Goal: Task Accomplishment & Management: Manage account settings

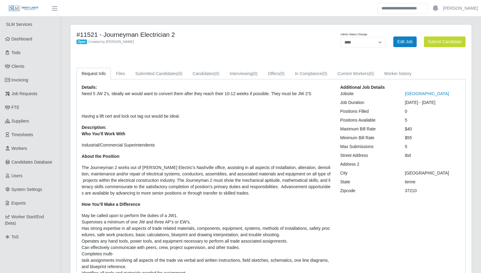
select select "****"
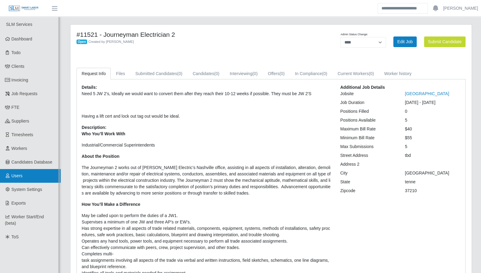
click at [21, 177] on span "Users" at bounding box center [17, 175] width 11 height 5
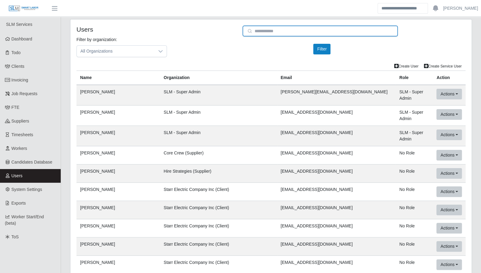
click at [275, 32] on input "email" at bounding box center [321, 31] width 156 height 11
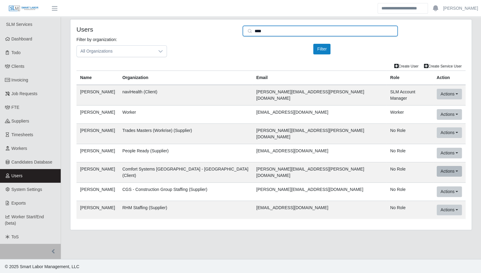
type input "****"
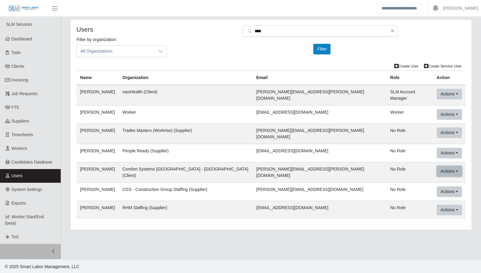
click at [443, 167] on button "Actions" at bounding box center [449, 171] width 25 height 11
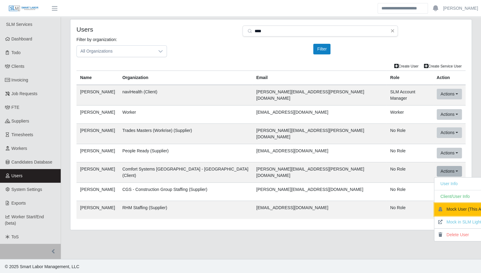
click at [462, 204] on button "Mock User (This App)" at bounding box center [464, 209] width 59 height 13
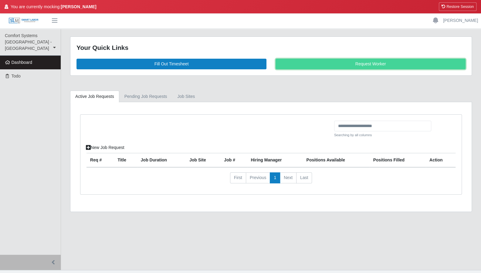
click at [374, 63] on link "Request Worker" at bounding box center [371, 64] width 190 height 11
click at [147, 95] on link "Pending Job Requests" at bounding box center [145, 97] width 53 height 12
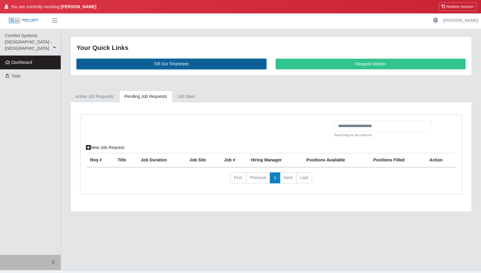
click at [200, 66] on link "Fill Out Timesheet" at bounding box center [172, 64] width 190 height 11
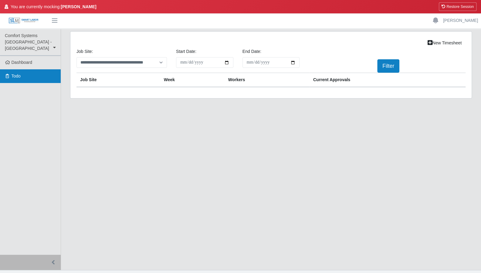
click at [16, 74] on span "Todo" at bounding box center [16, 76] width 9 height 5
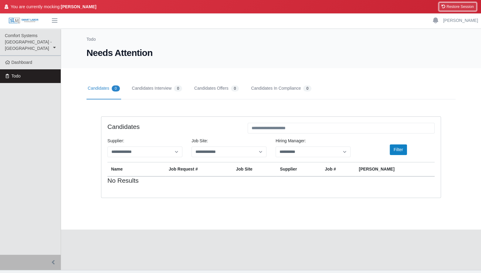
click at [463, 6] on button "Restore Session" at bounding box center [458, 6] width 38 height 9
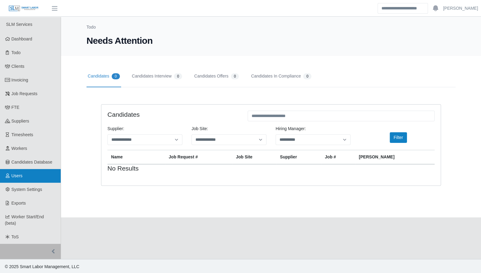
click at [27, 173] on link "Users" at bounding box center [30, 176] width 61 height 14
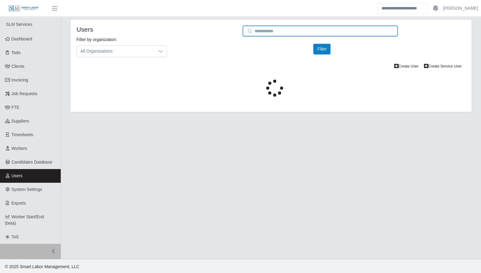
click at [262, 32] on input "email" at bounding box center [321, 31] width 156 height 11
click at [261, 34] on input "email" at bounding box center [321, 31] width 156 height 11
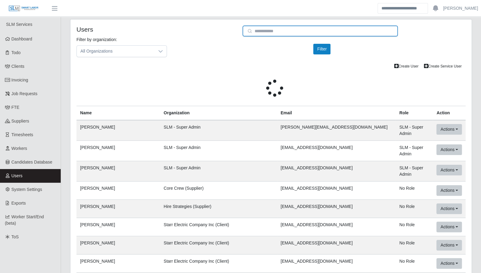
click at [267, 32] on input "email" at bounding box center [321, 31] width 156 height 11
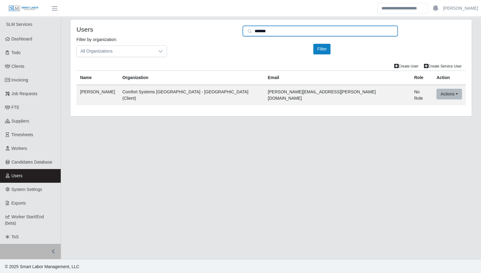
type input "*******"
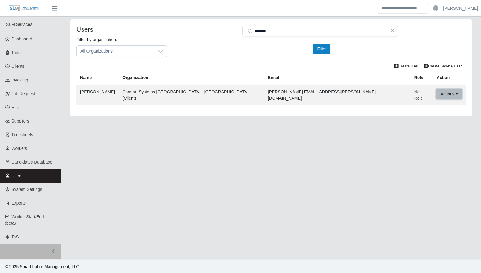
click at [437, 91] on button "Actions" at bounding box center [449, 94] width 25 height 11
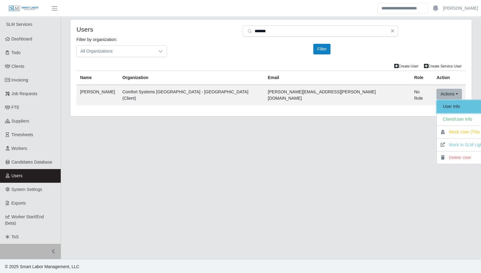
click at [437, 101] on link "User Info" at bounding box center [466, 106] width 59 height 13
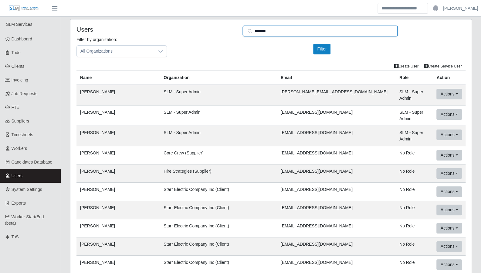
click at [282, 30] on input "*******" at bounding box center [321, 31] width 156 height 11
click at [278, 31] on input "*******" at bounding box center [321, 31] width 156 height 11
click at [274, 31] on input "*******" at bounding box center [321, 31] width 156 height 11
click at [266, 31] on input "*******" at bounding box center [321, 31] width 156 height 11
click at [268, 32] on input "*******" at bounding box center [321, 31] width 156 height 11
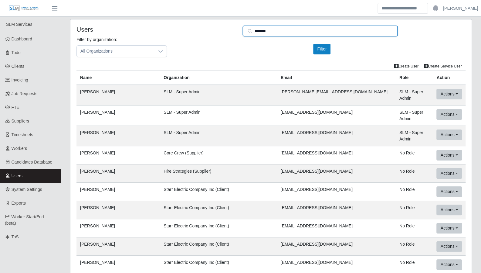
click at [268, 32] on input "*******" at bounding box center [321, 31] width 156 height 11
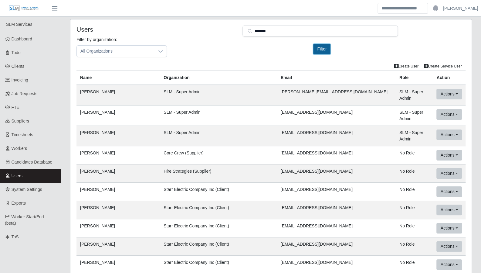
click at [316, 47] on button "Filter" at bounding box center [321, 49] width 17 height 11
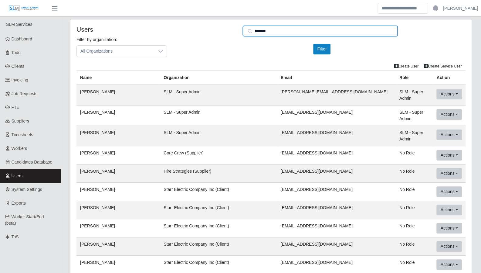
drag, startPoint x: 295, startPoint y: 33, endPoint x: 290, endPoint y: 34, distance: 4.9
click at [295, 33] on input "*******" at bounding box center [321, 31] width 156 height 11
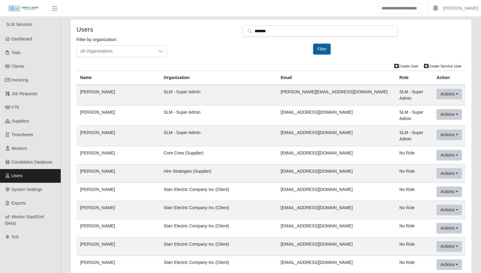
click at [323, 49] on button "Filter" at bounding box center [321, 49] width 17 height 11
click at [12, 179] on link "Users" at bounding box center [30, 176] width 61 height 14
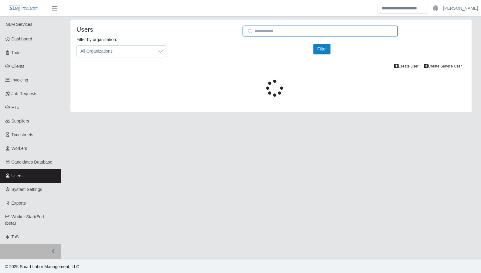
click at [286, 35] on input "email" at bounding box center [321, 31] width 156 height 11
click at [275, 32] on input "email" at bounding box center [321, 31] width 156 height 11
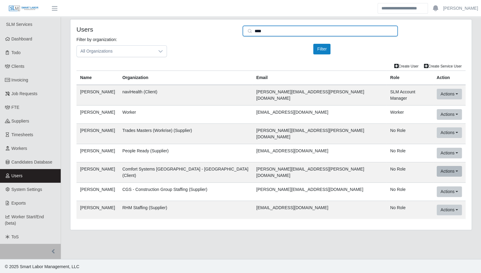
type input "****"
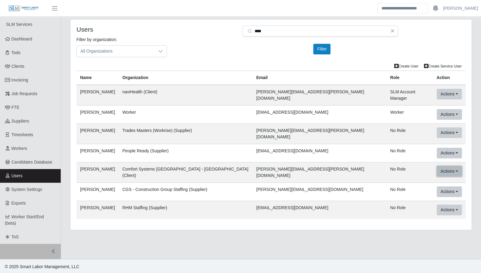
click at [437, 166] on button "Actions" at bounding box center [449, 171] width 25 height 11
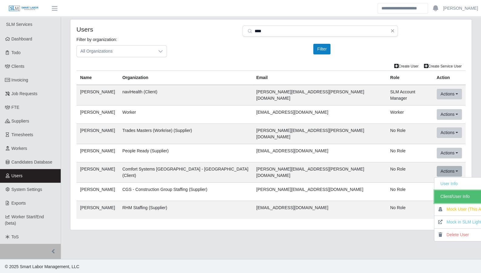
click at [442, 190] on link "Client/User Info" at bounding box center [464, 196] width 59 height 13
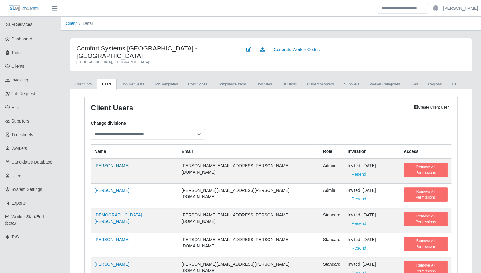
click at [103, 163] on link "[PERSON_NAME]" at bounding box center [111, 165] width 35 height 5
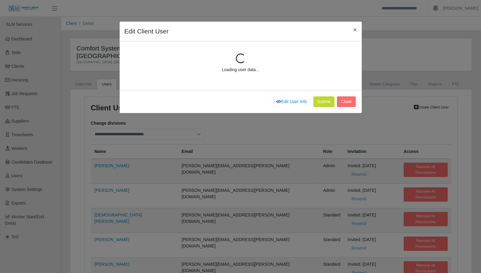
scroll to position [57, 0]
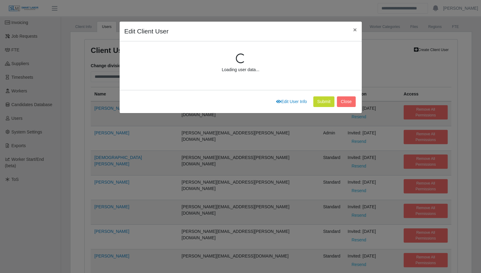
select select "*****"
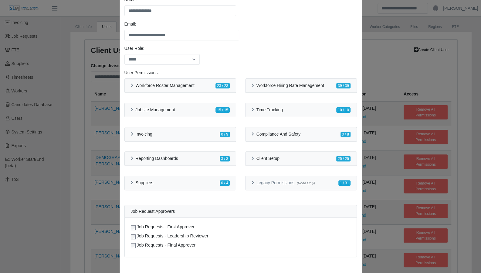
scroll to position [25, 0]
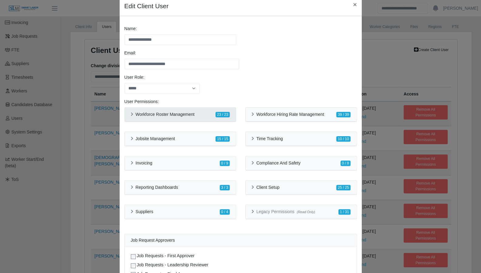
click at [131, 117] on div "Workforce Roster Management 23 / 23" at bounding box center [180, 114] width 99 height 6
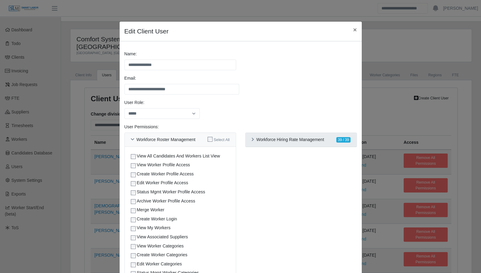
scroll to position [8, 0]
click at [247, 141] on div "Workforce Hiring Rate Management 39 / 39" at bounding box center [301, 140] width 111 height 14
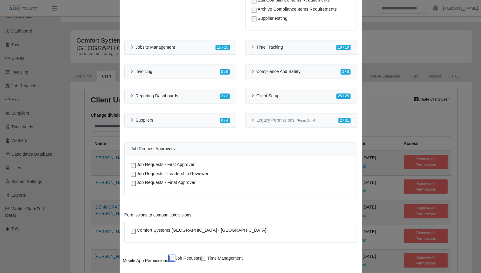
scroll to position [506, 0]
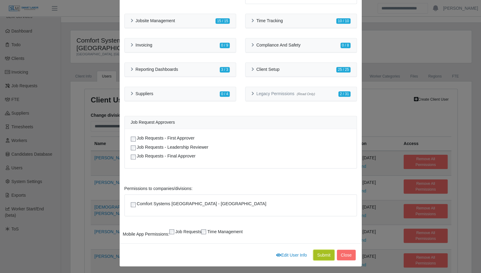
click at [323, 251] on button "Submit" at bounding box center [323, 254] width 21 height 11
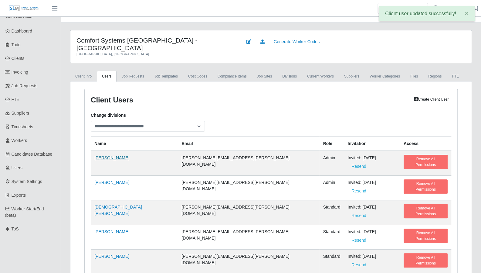
click at [103, 155] on link "[PERSON_NAME]" at bounding box center [111, 157] width 35 height 5
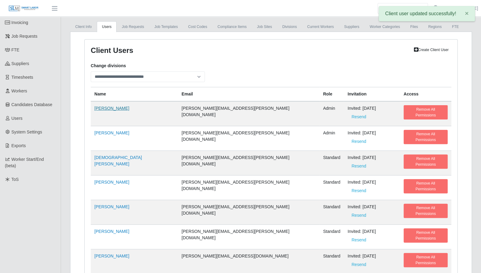
select select "*****"
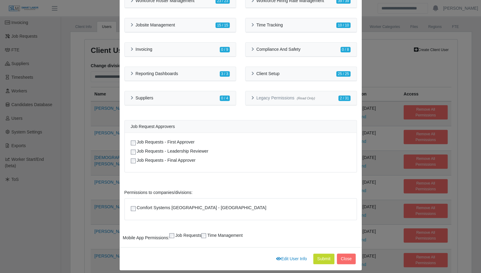
scroll to position [142, 0]
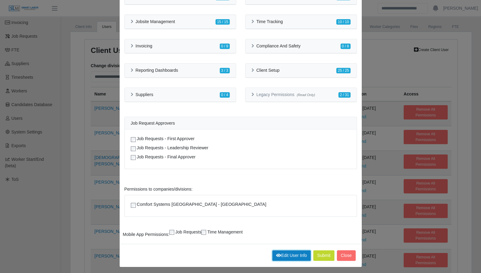
click at [292, 251] on link "Edit User Info" at bounding box center [291, 255] width 39 height 11
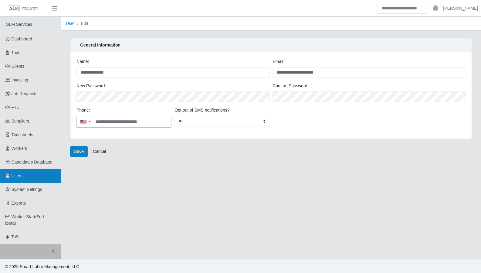
click at [22, 179] on link "Users" at bounding box center [30, 176] width 61 height 14
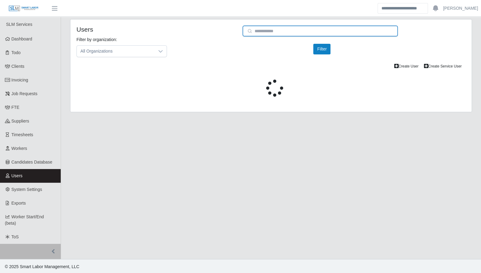
click at [254, 32] on input "email" at bounding box center [321, 31] width 156 height 11
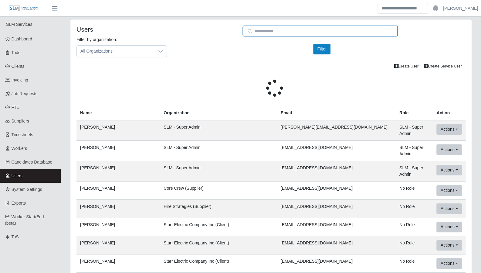
click at [259, 32] on input "email" at bounding box center [321, 31] width 156 height 11
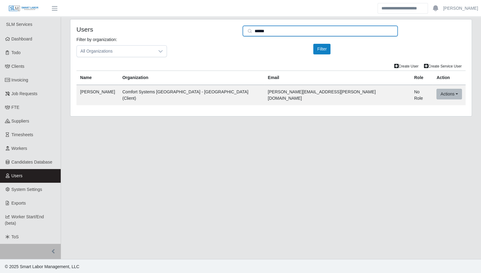
type input "******"
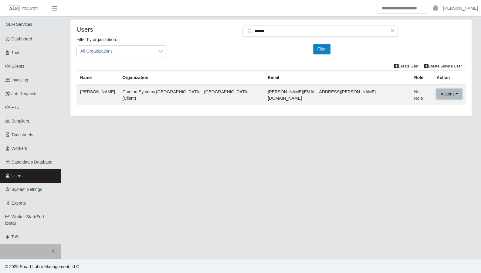
click at [437, 92] on button "Actions" at bounding box center [449, 94] width 25 height 11
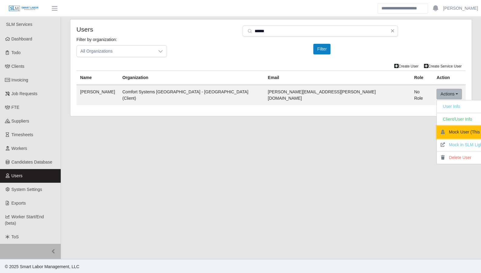
click at [444, 130] on button "Mock User (This App)" at bounding box center [466, 132] width 59 height 13
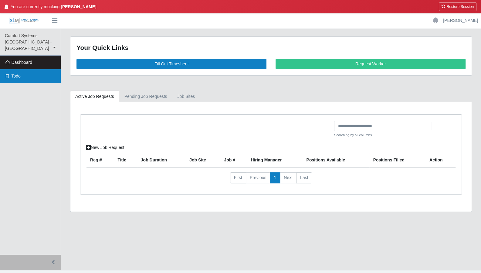
click at [12, 73] on link "Todo" at bounding box center [30, 76] width 61 height 14
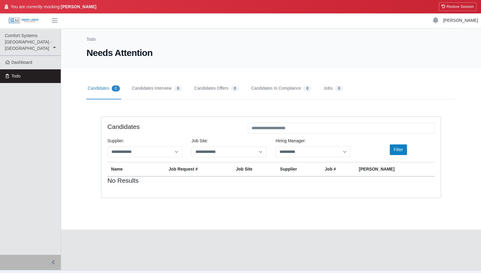
click at [454, 22] on link "[PERSON_NAME]" at bounding box center [460, 20] width 35 height 6
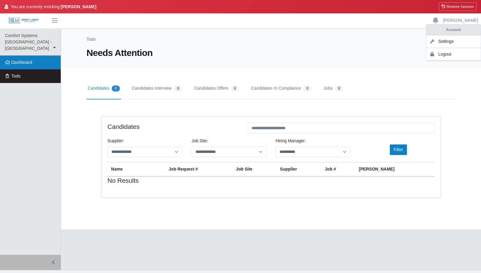
click at [33, 56] on link "Dashboard" at bounding box center [30, 63] width 61 height 14
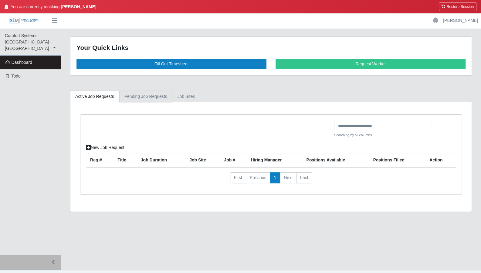
click at [150, 97] on link "Pending Job Requests" at bounding box center [145, 97] width 53 height 12
click at [178, 98] on link "job sites" at bounding box center [187, 97] width 28 height 12
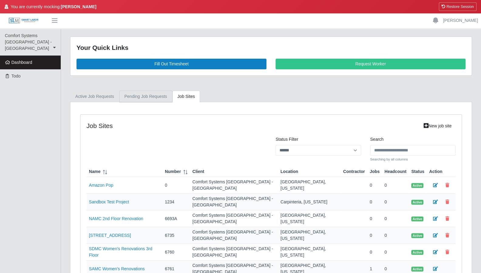
click at [132, 94] on link "Pending Job Requests" at bounding box center [145, 97] width 53 height 12
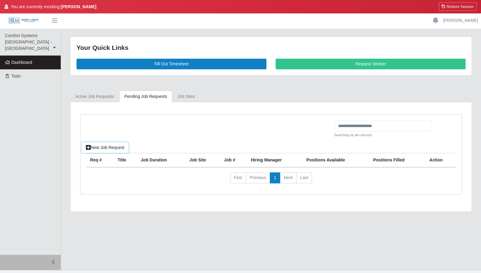
click at [120, 147] on link "New Job Request" at bounding box center [105, 147] width 46 height 11
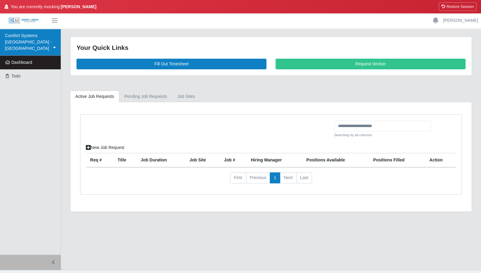
click at [50, 41] on link "Comfort Systems [GEOGRAPHIC_DATA] - [GEOGRAPHIC_DATA]" at bounding box center [30, 42] width 61 height 27
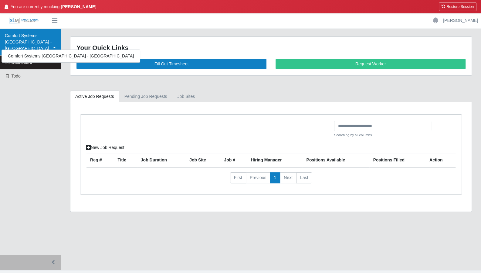
click at [50, 41] on link "Comfort Systems [GEOGRAPHIC_DATA] - [GEOGRAPHIC_DATA]" at bounding box center [30, 42] width 61 height 27
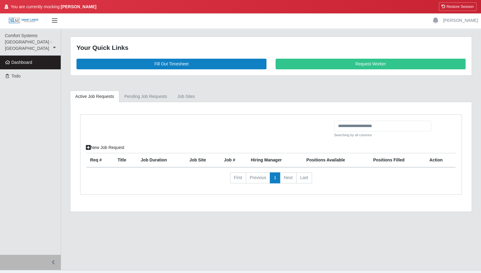
click at [55, 19] on span "button" at bounding box center [55, 20] width 8 height 7
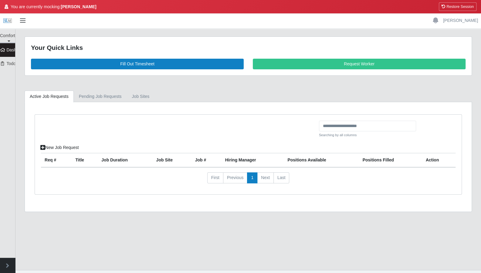
click at [24, 19] on span "button" at bounding box center [23, 20] width 8 height 7
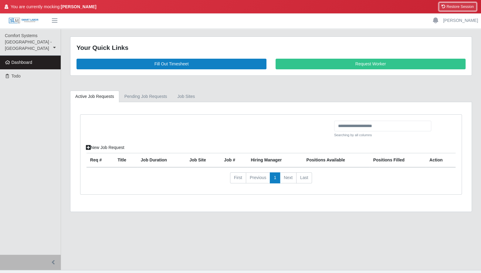
click at [462, 9] on button "Restore Session" at bounding box center [458, 6] width 38 height 9
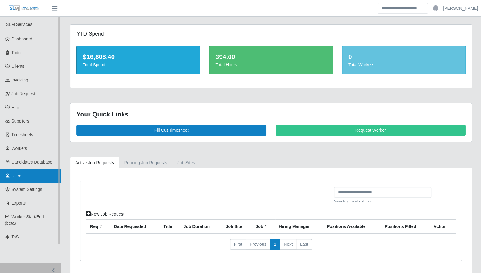
click at [14, 178] on span "Users" at bounding box center [17, 175] width 11 height 5
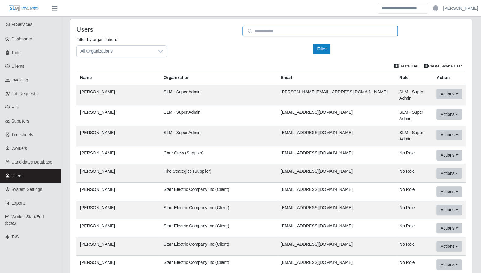
click at [275, 32] on input "email" at bounding box center [321, 31] width 156 height 11
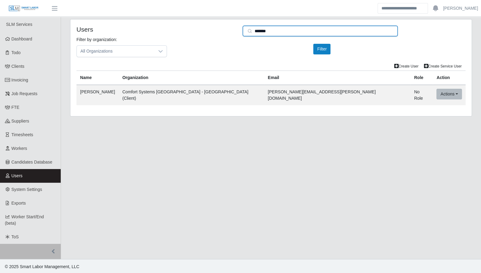
type input "*******"
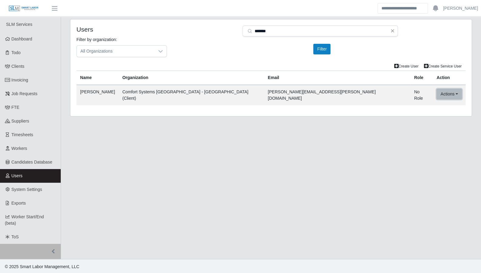
click at [437, 94] on button "Actions" at bounding box center [449, 94] width 25 height 11
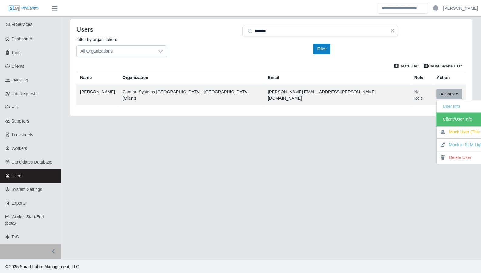
click at [437, 118] on link "Client/User Info" at bounding box center [466, 119] width 59 height 13
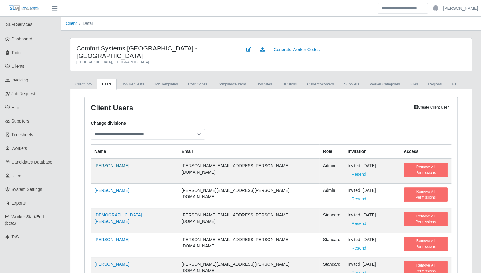
click at [115, 163] on link "[PERSON_NAME]" at bounding box center [111, 165] width 35 height 5
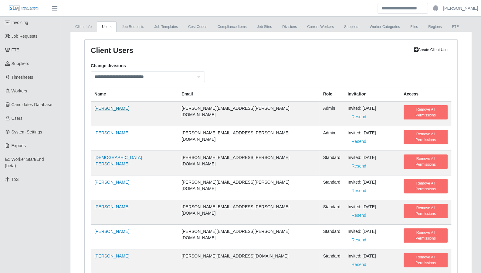
select select "*****"
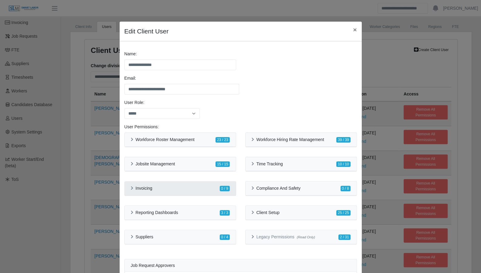
click at [131, 189] on icon at bounding box center [132, 188] width 2 height 4
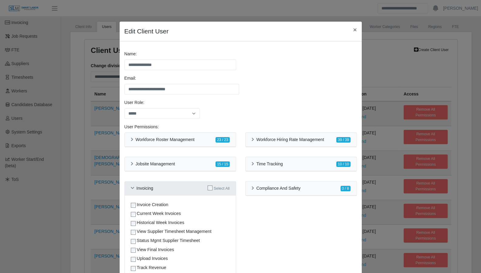
click at [131, 189] on icon at bounding box center [132, 188] width 3 height 4
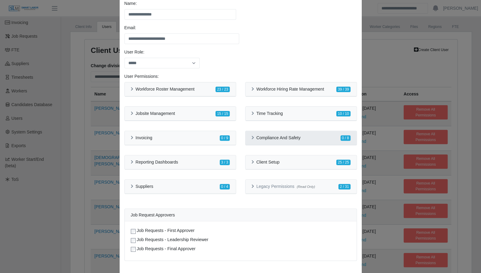
scroll to position [68, 0]
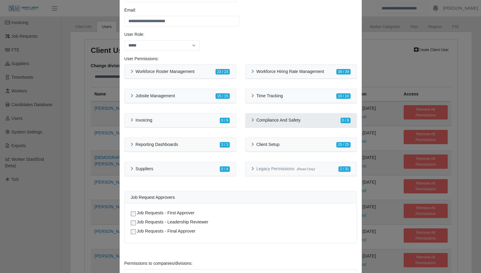
click at [246, 119] on div "Compliance And Safety 0 / 8" at bounding box center [301, 120] width 111 height 14
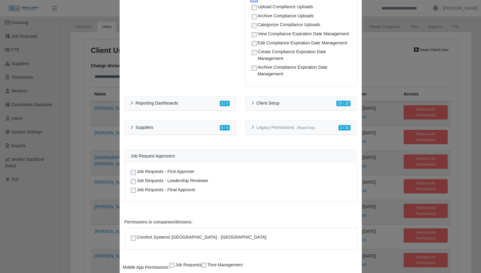
scroll to position [239, 0]
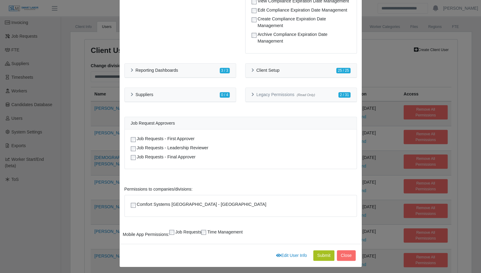
click at [321, 255] on button "Submit" at bounding box center [323, 255] width 21 height 11
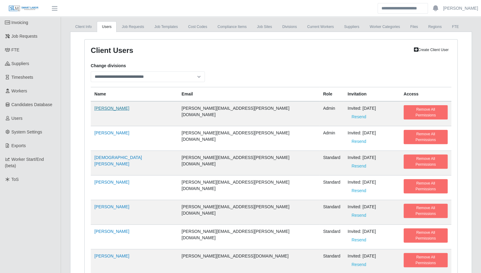
click at [115, 106] on link "[PERSON_NAME]" at bounding box center [111, 108] width 35 height 5
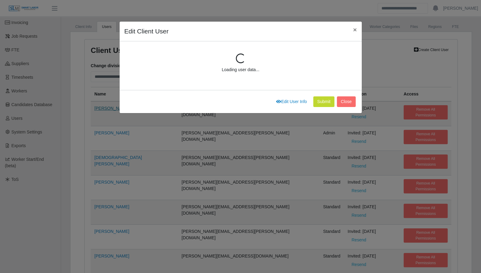
select select "*****"
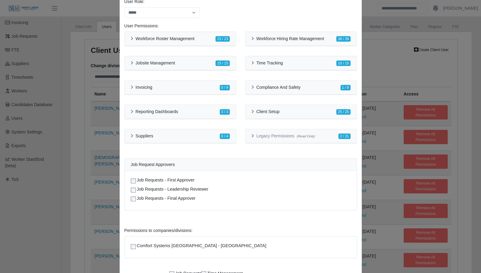
scroll to position [142, 0]
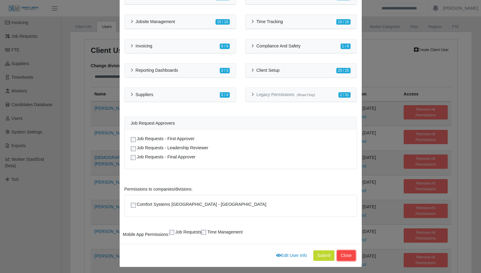
click at [340, 252] on button "Close" at bounding box center [346, 255] width 19 height 11
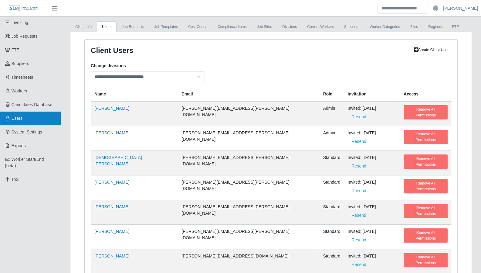
click at [16, 122] on link "Users" at bounding box center [30, 118] width 61 height 14
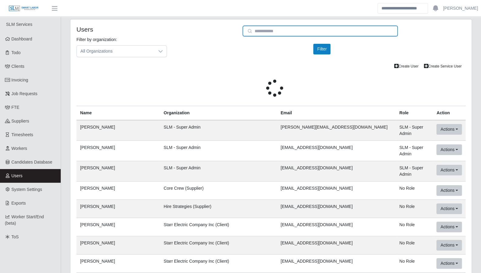
click at [297, 32] on input "email" at bounding box center [321, 31] width 156 height 11
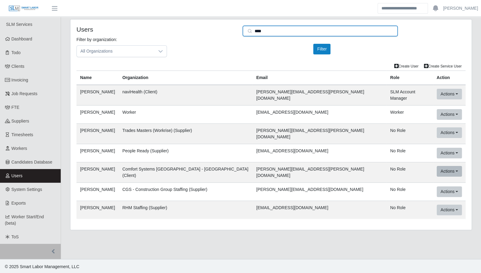
type input "****"
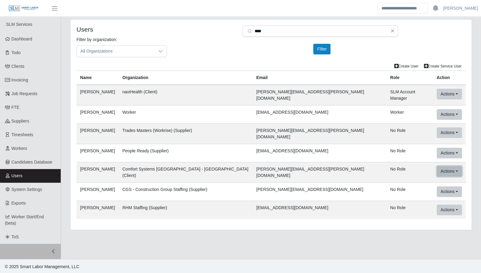
click at [445, 166] on button "Actions" at bounding box center [449, 171] width 25 height 11
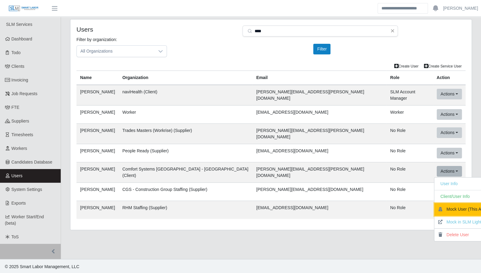
click at [451, 203] on button "Mock User (This App)" at bounding box center [464, 209] width 59 height 13
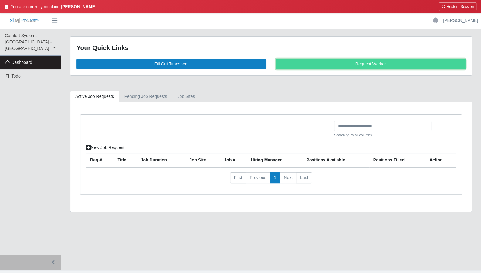
click at [330, 67] on link "Request Worker" at bounding box center [371, 64] width 190 height 11
click at [448, 6] on button "Restore Session" at bounding box center [458, 6] width 38 height 9
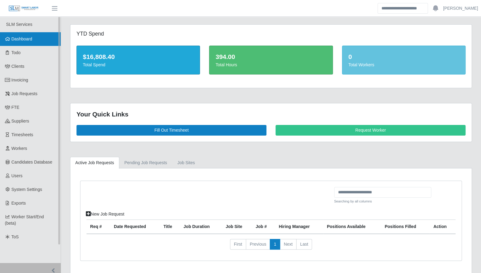
click at [14, 42] on link "Dashboard" at bounding box center [30, 39] width 61 height 14
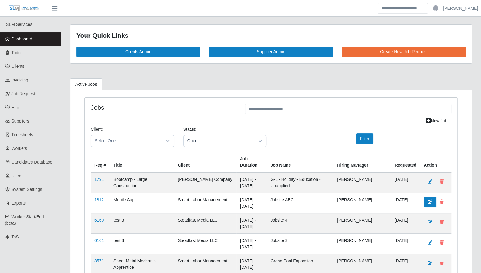
drag, startPoint x: 470, startPoint y: 172, endPoint x: 427, endPoint y: 189, distance: 46.6
